Goal: Task Accomplishment & Management: Manage account settings

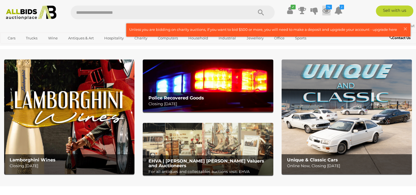
click at [324, 11] on icon at bounding box center [326, 10] width 8 height 10
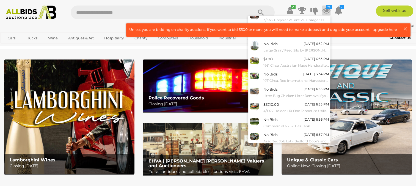
scroll to position [49, 0]
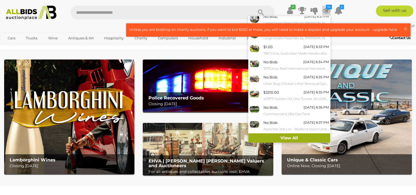
click at [305, 141] on link "View All" at bounding box center [289, 138] width 82 height 10
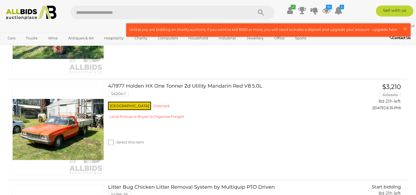
scroll to position [704, 0]
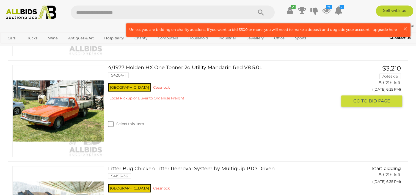
click at [47, 107] on link at bounding box center [58, 111] width 92 height 92
